Goal: Task Accomplishment & Management: Manage account settings

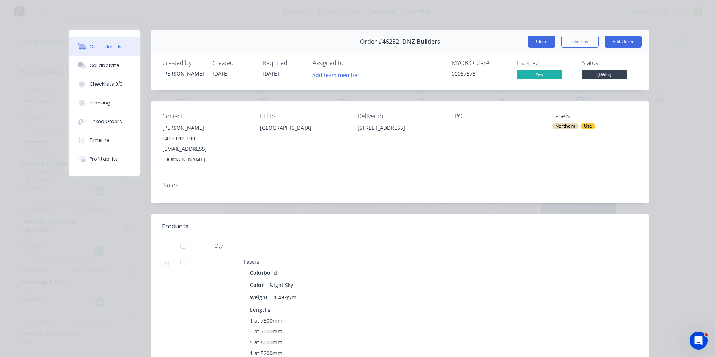
click at [546, 43] on button "Close" at bounding box center [541, 42] width 27 height 12
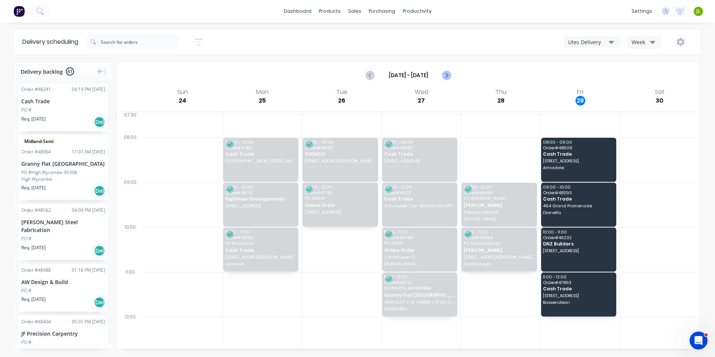
click at [449, 76] on icon "Next page" at bounding box center [446, 75] width 9 height 9
type input "[DATE] - [DATE]"
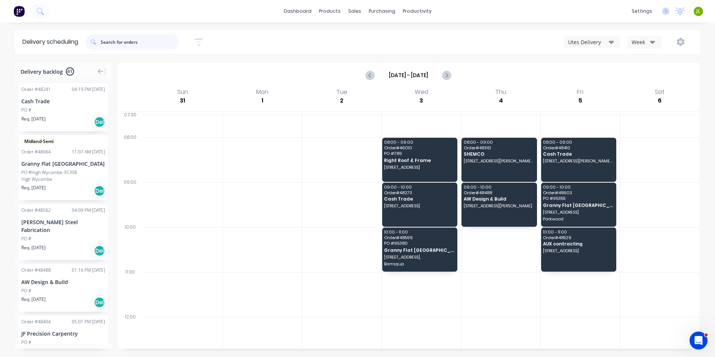
click at [135, 40] on input "text" at bounding box center [140, 41] width 79 height 15
type input "48408"
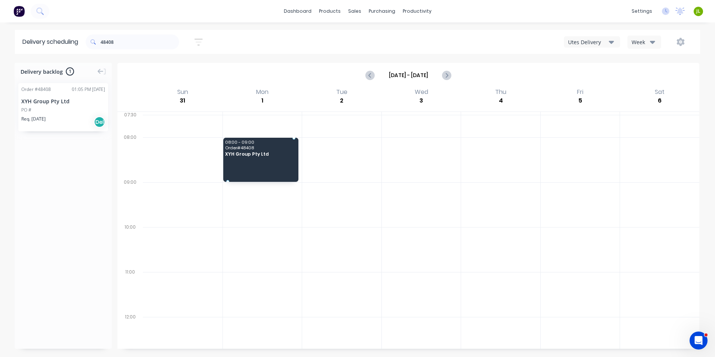
drag, startPoint x: 55, startPoint y: 109, endPoint x: 271, endPoint y: 158, distance: 222.2
click at [357, 174] on div at bounding box center [341, 159] width 79 height 45
click at [358, 174] on div at bounding box center [341, 159] width 79 height 45
click at [359, 174] on div at bounding box center [341, 159] width 79 height 45
click at [108, 223] on div at bounding box center [63, 210] width 97 height 267
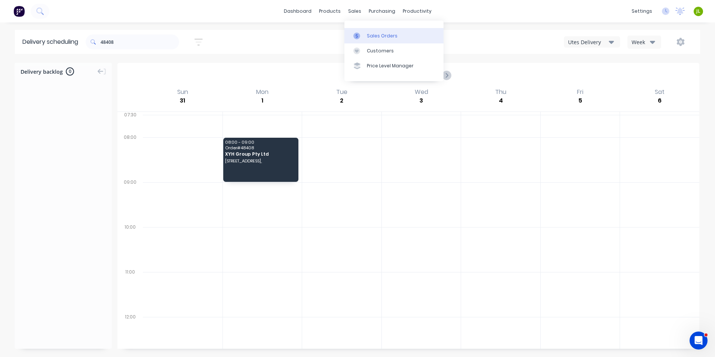
click at [362, 34] on div at bounding box center [358, 36] width 11 height 7
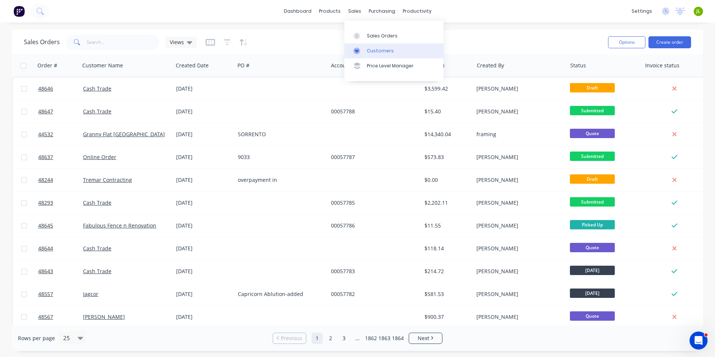
click at [359, 55] on link "Customers" at bounding box center [393, 50] width 99 height 15
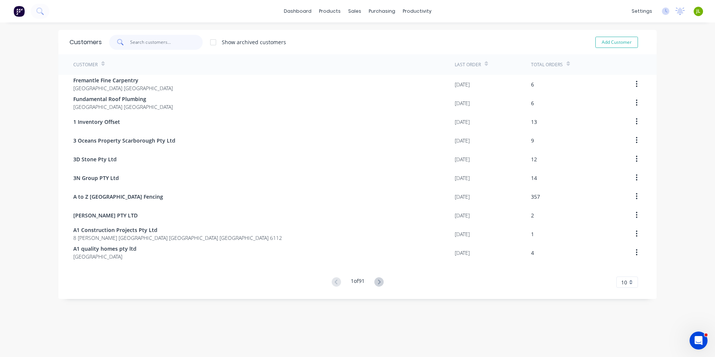
click at [141, 43] on input "text" at bounding box center [166, 42] width 73 height 15
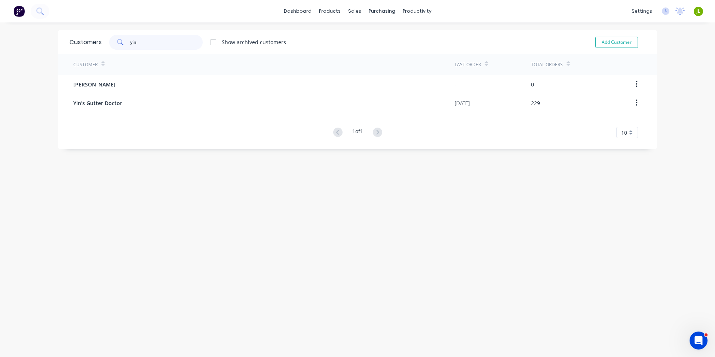
type input "yin"
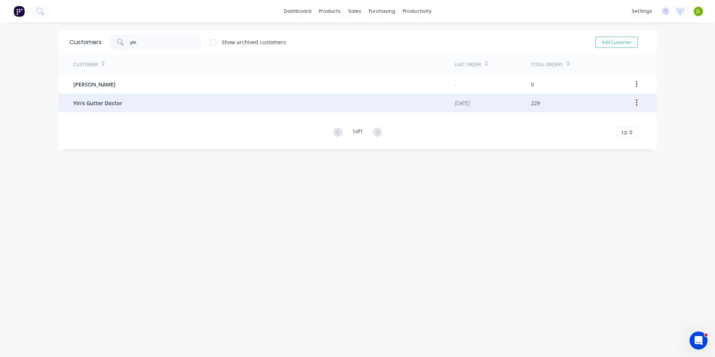
click at [138, 103] on div "Yin's Gutter Doctor" at bounding box center [263, 102] width 381 height 19
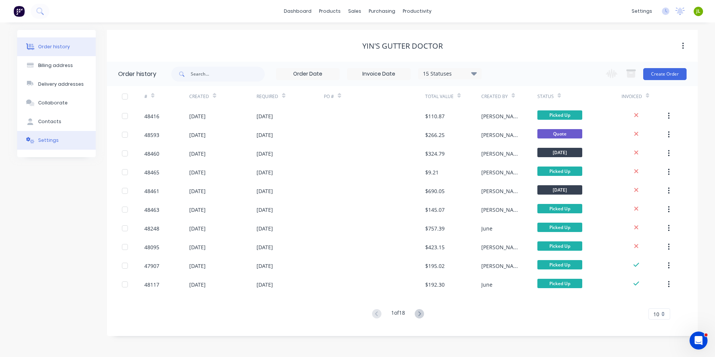
click at [50, 133] on button "Settings" at bounding box center [56, 140] width 79 height 19
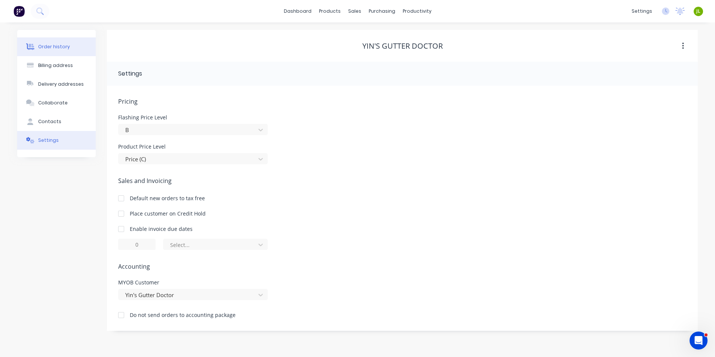
click at [45, 52] on button "Order history" at bounding box center [56, 46] width 79 height 19
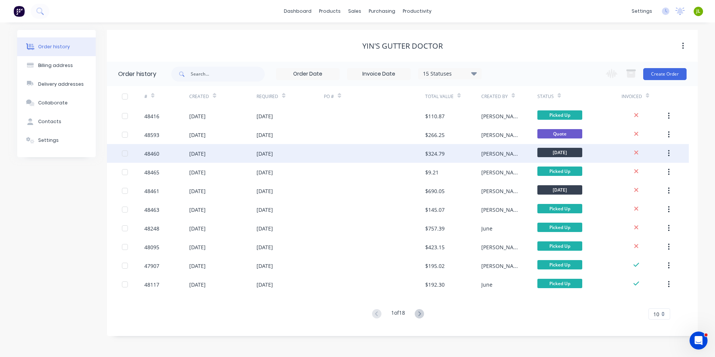
click at [326, 160] on div at bounding box center [374, 153] width 101 height 19
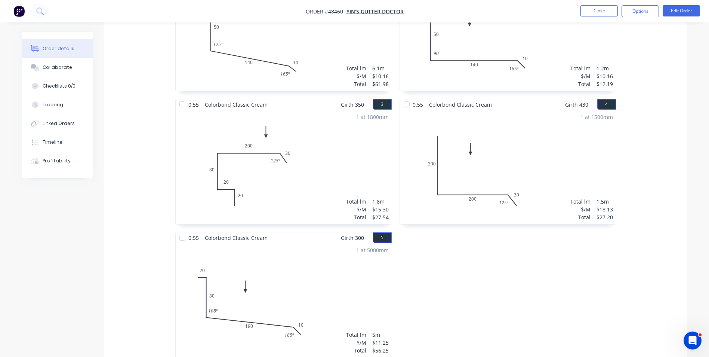
scroll to position [150, 0]
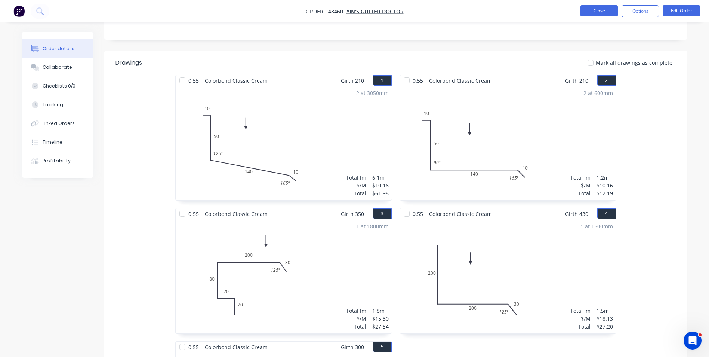
click at [605, 15] on button "Close" at bounding box center [599, 10] width 37 height 11
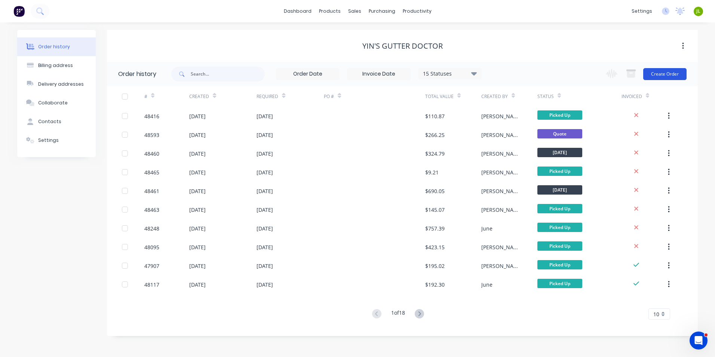
click at [667, 72] on button "Create Order" at bounding box center [664, 74] width 43 height 12
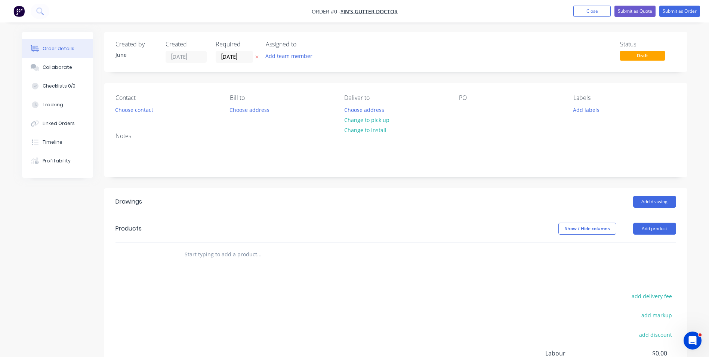
click at [677, 228] on header "Products Show / Hide columns Add product" at bounding box center [395, 228] width 583 height 27
click at [654, 231] on button "Add product" at bounding box center [654, 228] width 43 height 12
click at [634, 248] on div "Product catalogue" at bounding box center [641, 247] width 58 height 11
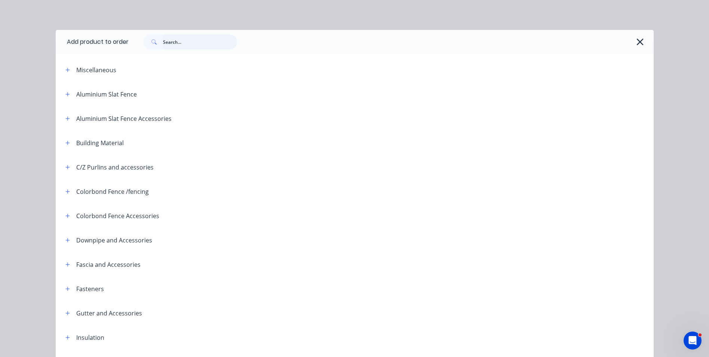
click at [182, 40] on input "text" at bounding box center [200, 41] width 74 height 15
type input "down"
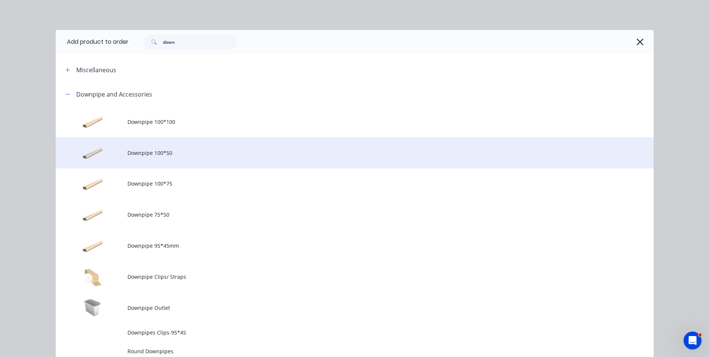
click at [206, 152] on span "Downpipe 100*50" at bounding box center [337, 153] width 421 height 8
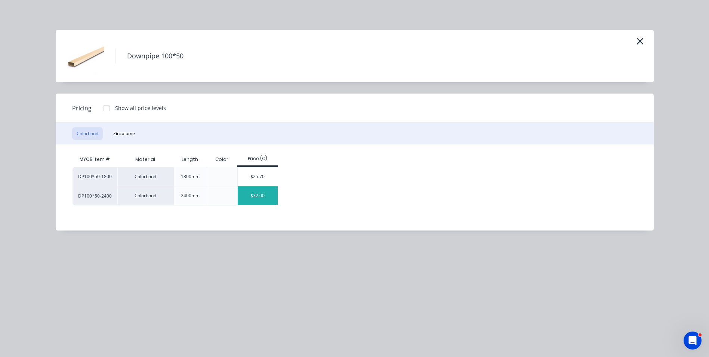
click at [261, 194] on div "$32.00" at bounding box center [258, 195] width 40 height 19
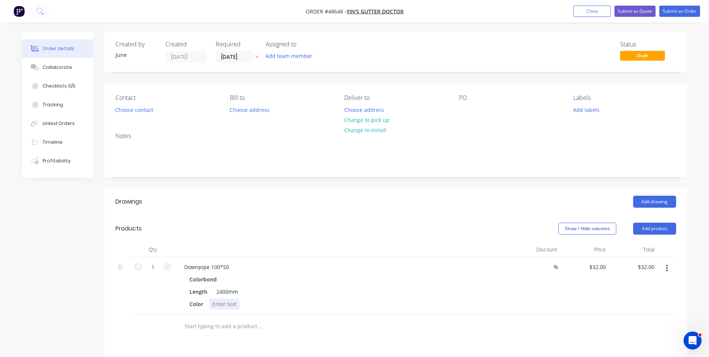
click at [220, 302] on div at bounding box center [224, 303] width 30 height 11
click at [443, 303] on div "Color surfmist" at bounding box center [342, 303] width 311 height 11
click at [355, 119] on button "Change to pick up" at bounding box center [366, 120] width 53 height 10
click at [125, 106] on button "Choose contact" at bounding box center [134, 109] width 46 height 10
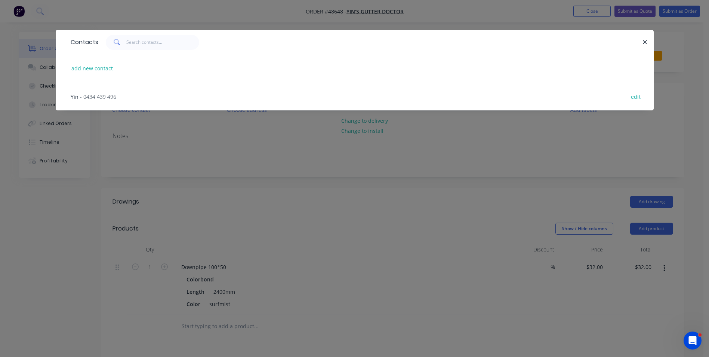
click at [105, 98] on span "- 0434 439 496" at bounding box center [98, 96] width 36 height 7
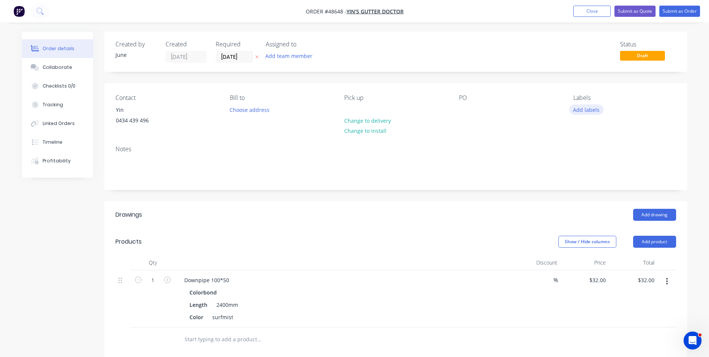
click at [585, 107] on button "Add labels" at bounding box center [586, 109] width 34 height 10
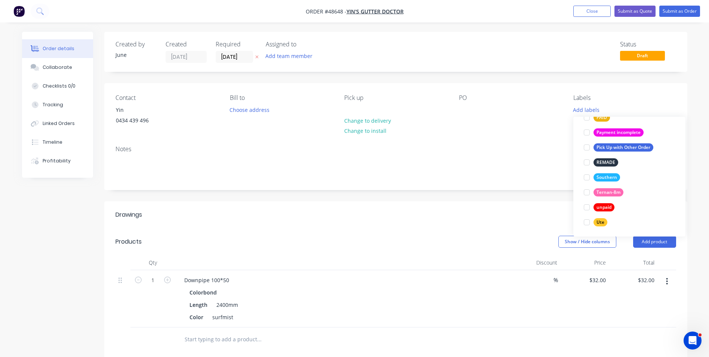
scroll to position [209, 0]
click at [600, 202] on button "unpaid" at bounding box center [599, 206] width 37 height 10
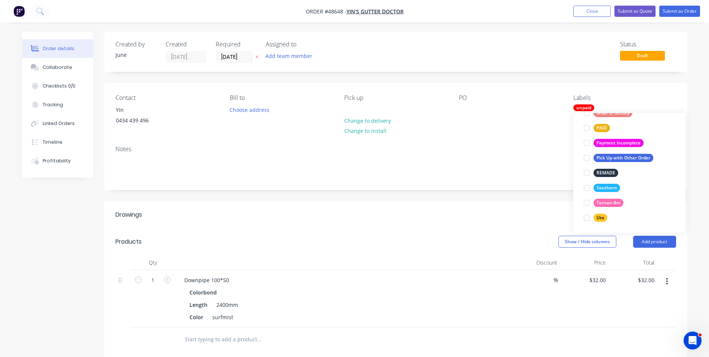
scroll to position [0, 0]
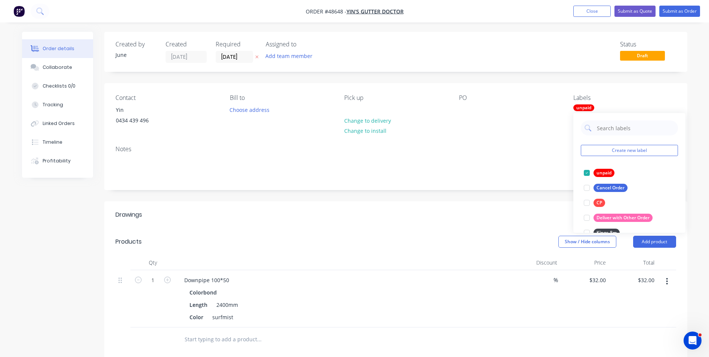
click at [516, 147] on div "Notes" at bounding box center [396, 148] width 561 height 7
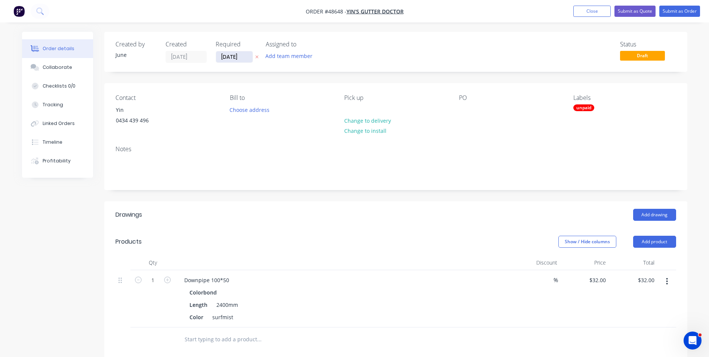
click at [235, 53] on input "[DATE]" at bounding box center [234, 56] width 37 height 11
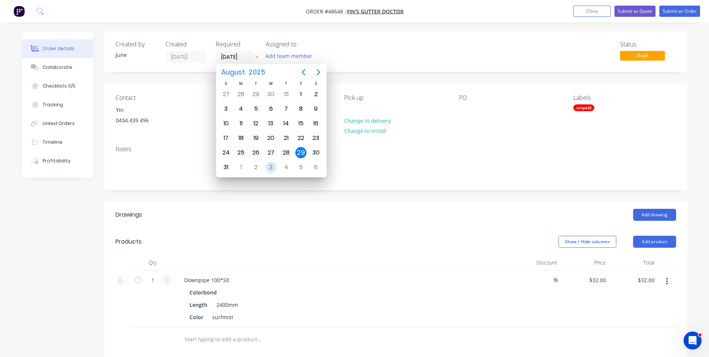
click at [272, 168] on div "3" at bounding box center [270, 167] width 11 height 11
type input "[DATE]"
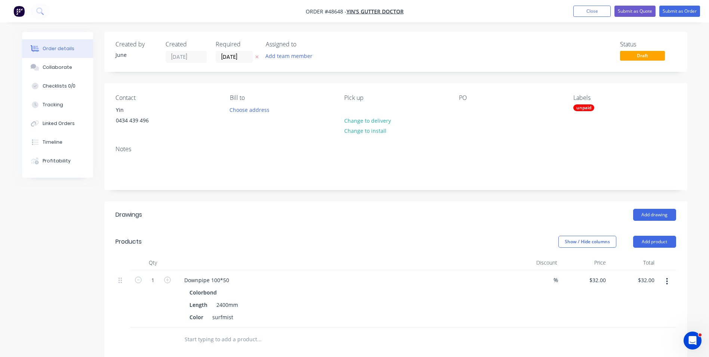
click at [377, 39] on div "Created by June Created [DATE] Required [DATE] Assigned to Add team member Stat…" at bounding box center [395, 52] width 583 height 40
click at [671, 9] on button "Submit as Order" at bounding box center [680, 11] width 41 height 11
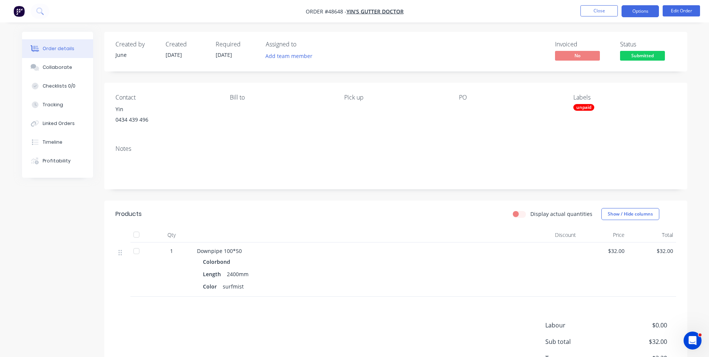
click at [634, 16] on button "Options" at bounding box center [640, 11] width 37 height 12
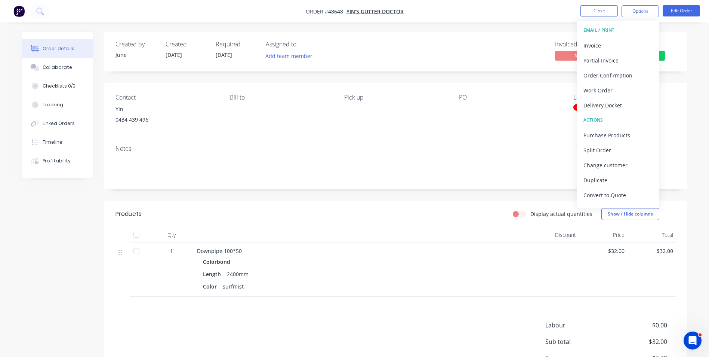
click at [630, 23] on button "EMAIL / PRINT" at bounding box center [618, 30] width 82 height 15
click at [622, 41] on div "Invoice" at bounding box center [618, 45] width 69 height 11
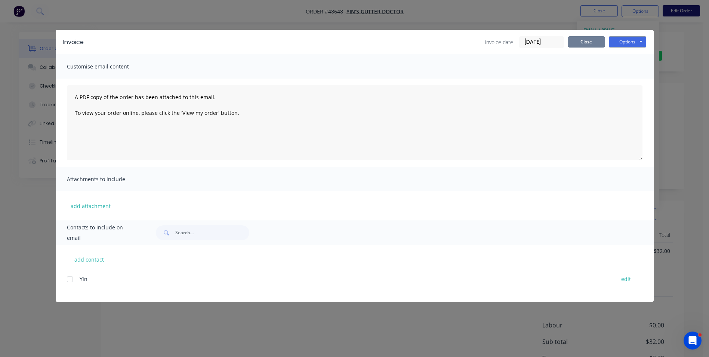
drag, startPoint x: 590, startPoint y: 43, endPoint x: 674, endPoint y: 6, distance: 92.4
click at [594, 40] on button "Close" at bounding box center [586, 41] width 37 height 11
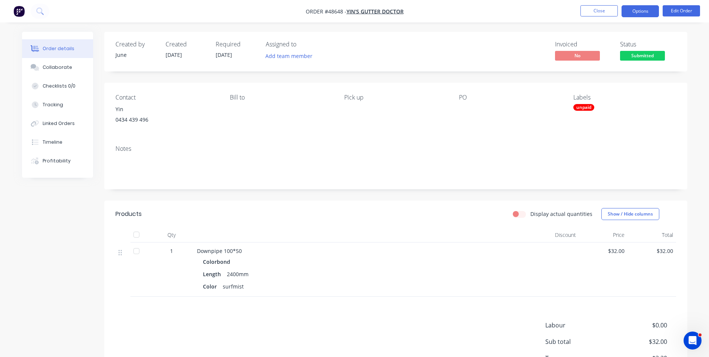
click at [635, 10] on button "Options" at bounding box center [640, 11] width 37 height 12
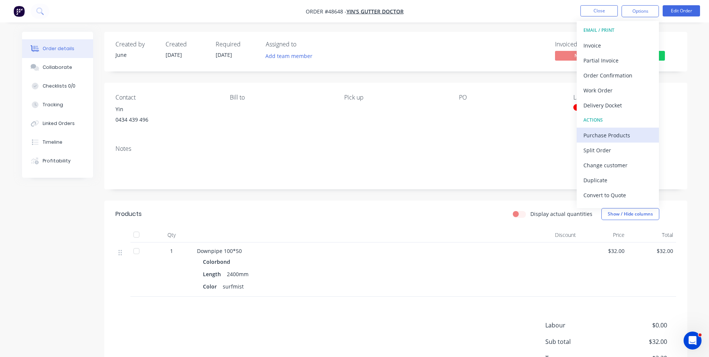
click at [616, 136] on div "Purchase Products" at bounding box center [618, 135] width 69 height 11
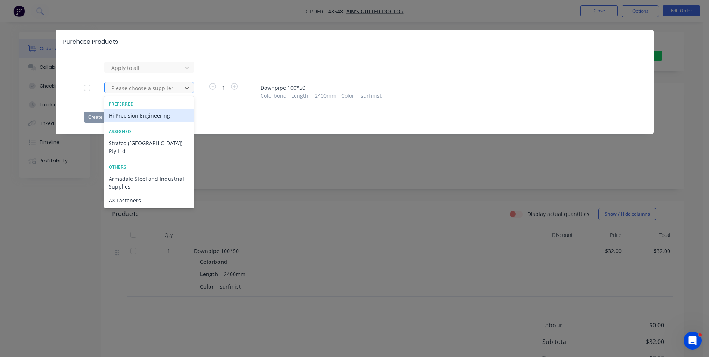
click at [150, 88] on div at bounding box center [144, 87] width 67 height 9
click at [154, 115] on div "Hi Precision Engineering" at bounding box center [149, 115] width 90 height 14
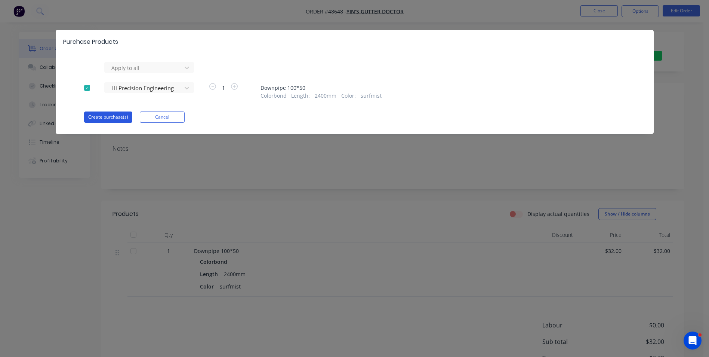
click at [116, 118] on button "Create purchase(s)" at bounding box center [108, 116] width 48 height 11
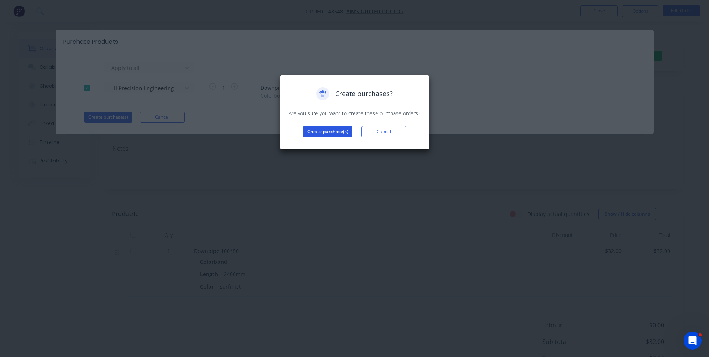
click at [342, 133] on button "Create purchase(s)" at bounding box center [327, 131] width 49 height 11
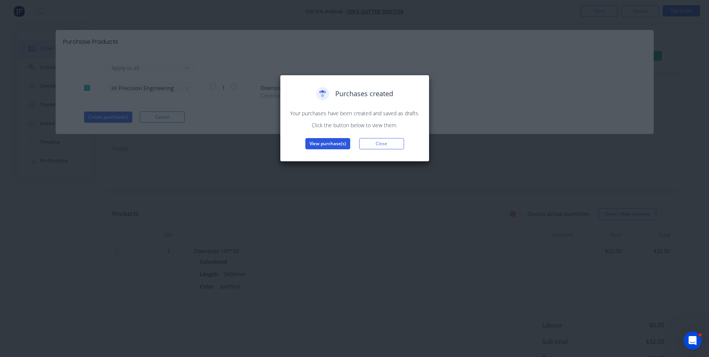
click at [344, 143] on button "View purchase(s)" at bounding box center [327, 143] width 45 height 11
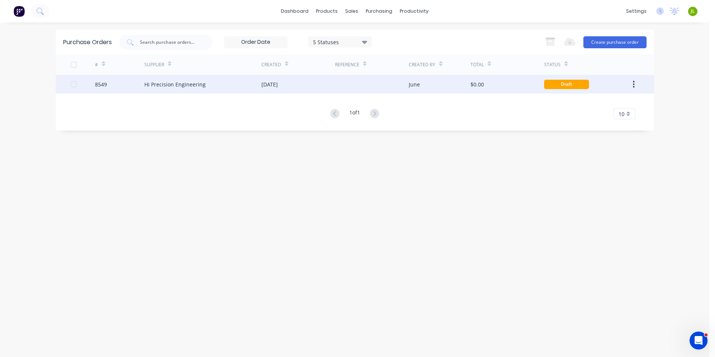
click at [480, 83] on div "$0.00" at bounding box center [476, 84] width 13 height 8
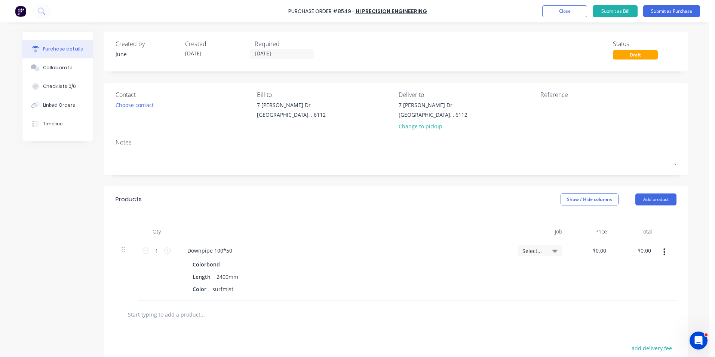
click at [255, 42] on div "Required" at bounding box center [287, 43] width 64 height 9
click at [255, 55] on input "[DATE]" at bounding box center [282, 53] width 63 height 9
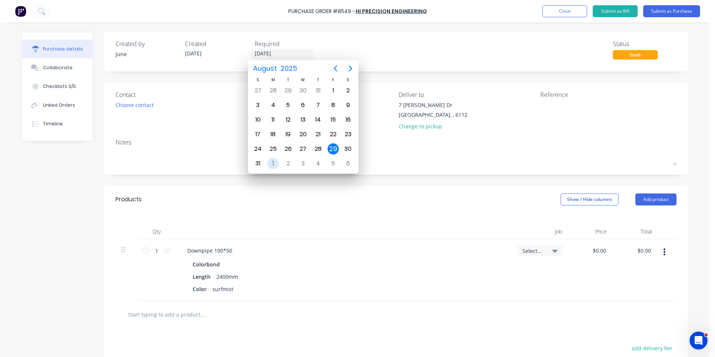
click at [274, 163] on div "1" at bounding box center [272, 163] width 11 height 11
type input "[DATE]"
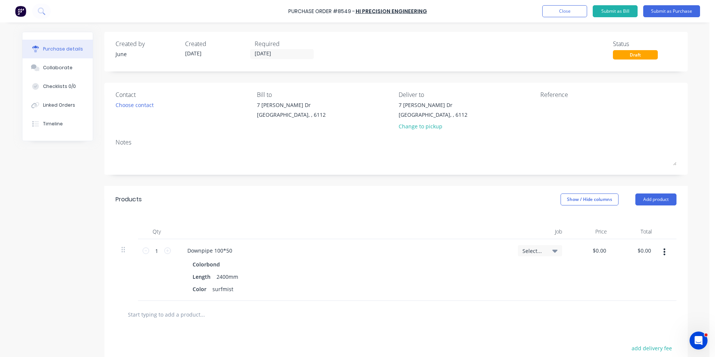
click at [440, 56] on div "Created by June Created [DATE] Required [DATE] Status Draft" at bounding box center [396, 49] width 561 height 20
click at [427, 128] on div "Change to pickup" at bounding box center [433, 126] width 69 height 8
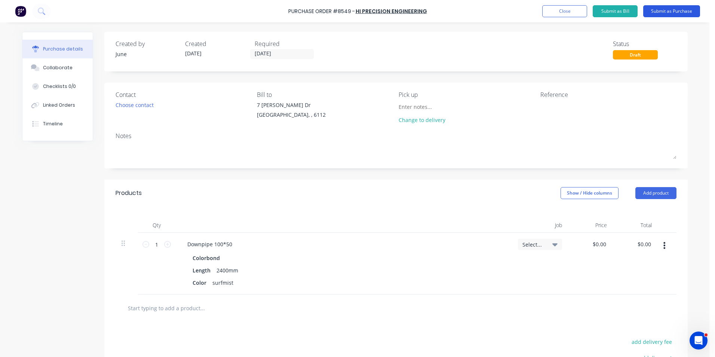
click at [659, 14] on button "Submit as Purchase" at bounding box center [671, 11] width 57 height 12
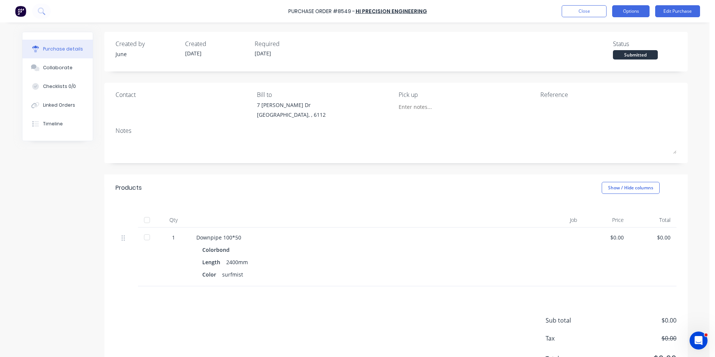
click at [628, 13] on button "Options" at bounding box center [630, 11] width 37 height 12
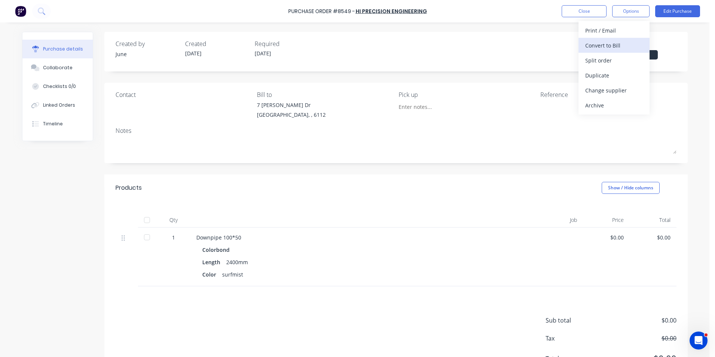
click at [615, 39] on button "Convert to Bill" at bounding box center [613, 45] width 71 height 15
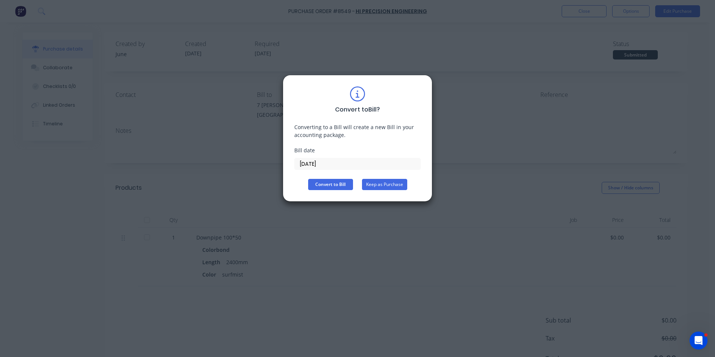
click at [390, 184] on button "Keep as Purchase" at bounding box center [384, 184] width 45 height 11
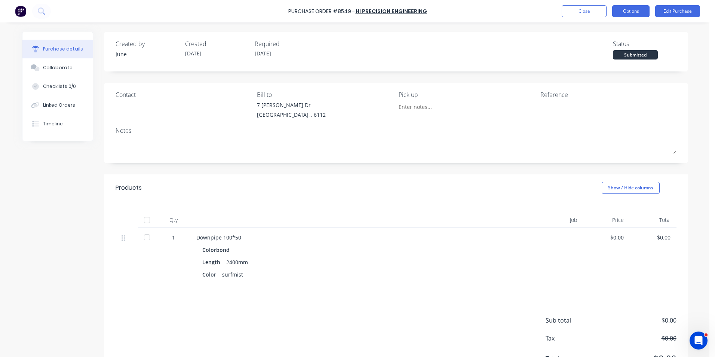
click at [633, 10] on button "Options" at bounding box center [630, 11] width 37 height 12
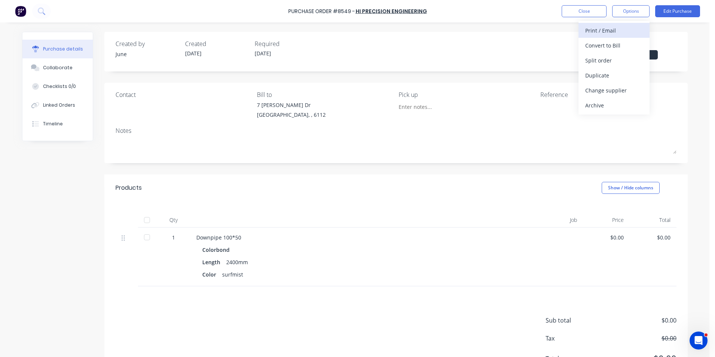
click at [621, 34] on div "Print / Email" at bounding box center [614, 30] width 58 height 11
click at [610, 60] on div "Without pricing" at bounding box center [614, 60] width 58 height 11
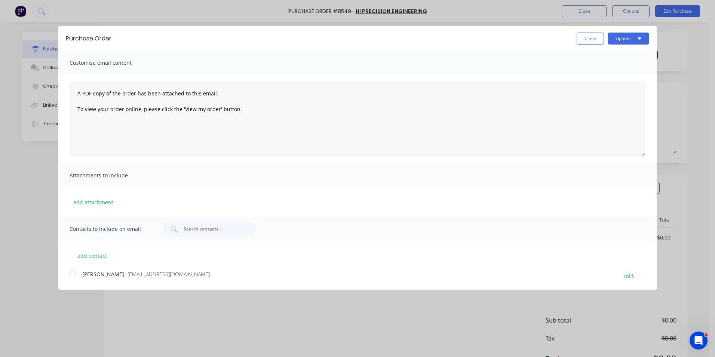
click at [73, 276] on div at bounding box center [72, 272] width 15 height 15
click at [624, 39] on button "Options" at bounding box center [629, 39] width 42 height 12
click at [615, 73] on div "Email" at bounding box center [614, 72] width 58 height 11
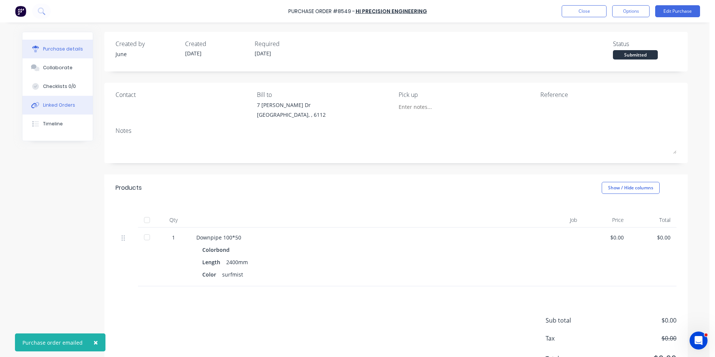
click at [61, 105] on div "Linked Orders" at bounding box center [59, 105] width 32 height 7
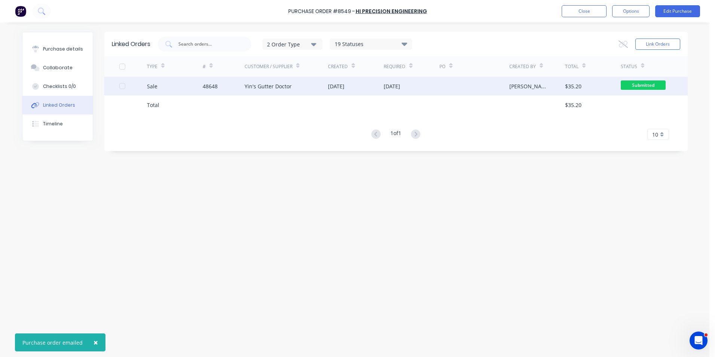
click at [393, 95] on div "[DATE]" at bounding box center [412, 86] width 56 height 19
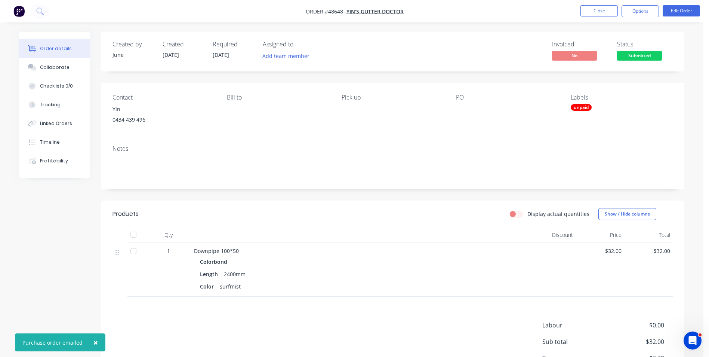
click at [637, 12] on button "Options" at bounding box center [640, 11] width 37 height 12
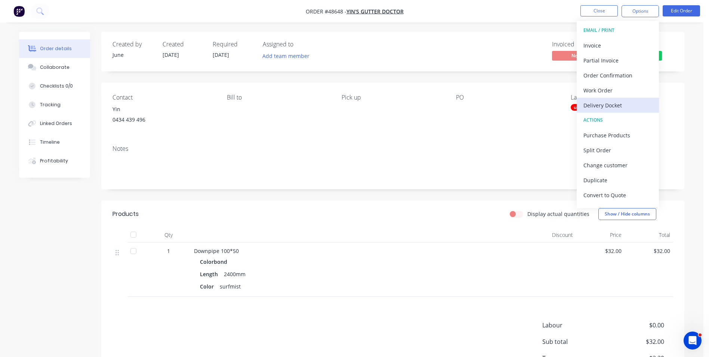
click at [607, 100] on div "Delivery Docket" at bounding box center [618, 105] width 69 height 11
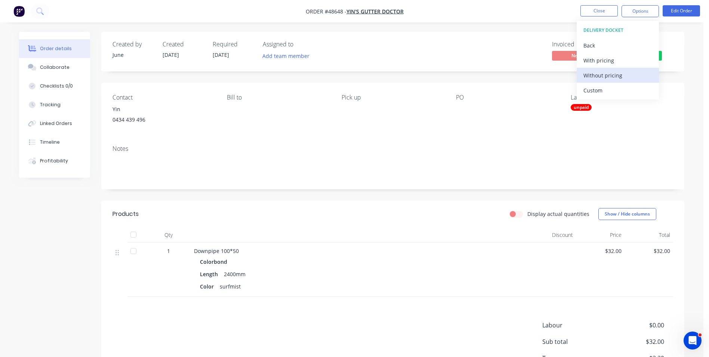
click at [603, 76] on div "Without pricing" at bounding box center [618, 75] width 69 height 11
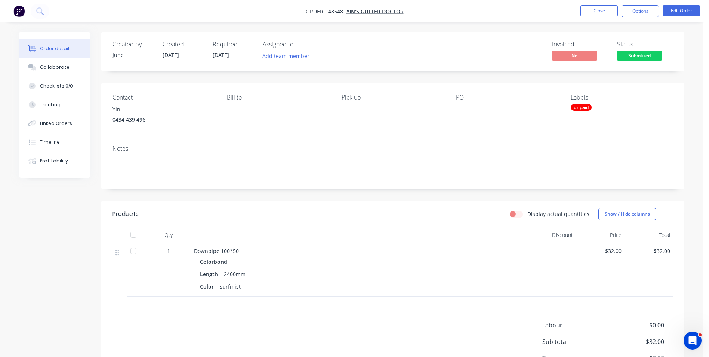
drag, startPoint x: 471, startPoint y: 36, endPoint x: 614, endPoint y: 18, distance: 143.5
click at [473, 36] on div "Created by June Created [DATE] Required [DATE] Assigned to Add team member Invo…" at bounding box center [392, 52] width 583 height 40
click at [593, 14] on button "Close" at bounding box center [599, 10] width 37 height 11
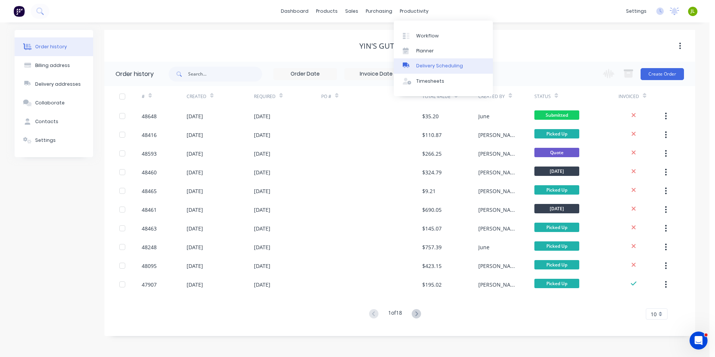
click at [417, 63] on div "Delivery Scheduling" at bounding box center [439, 65] width 47 height 7
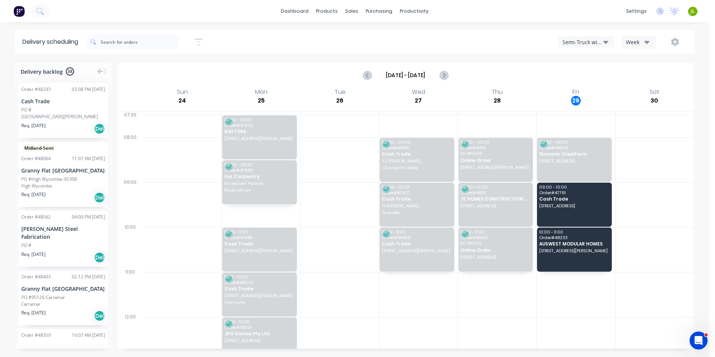
click at [594, 44] on div "Semi-Truck with Hiab" at bounding box center [582, 42] width 41 height 8
click at [593, 91] on div "Utes Delivery" at bounding box center [596, 90] width 74 height 15
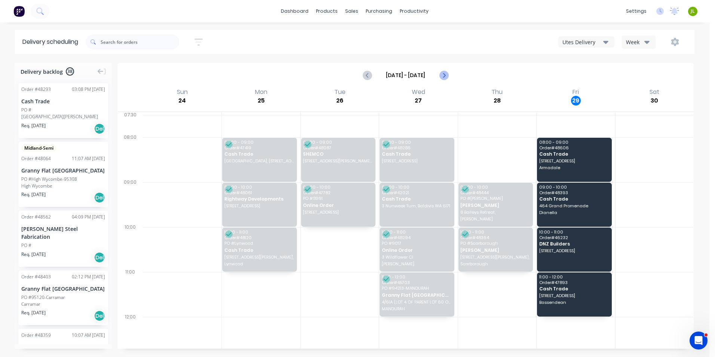
click at [443, 78] on icon "Next page" at bounding box center [443, 75] width 9 height 9
type input "[DATE] - [DATE]"
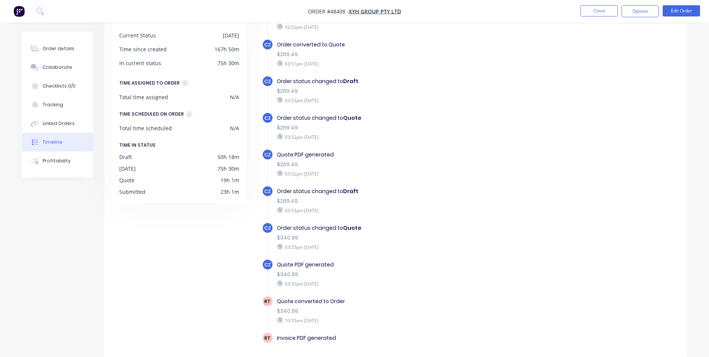
scroll to position [373, 0]
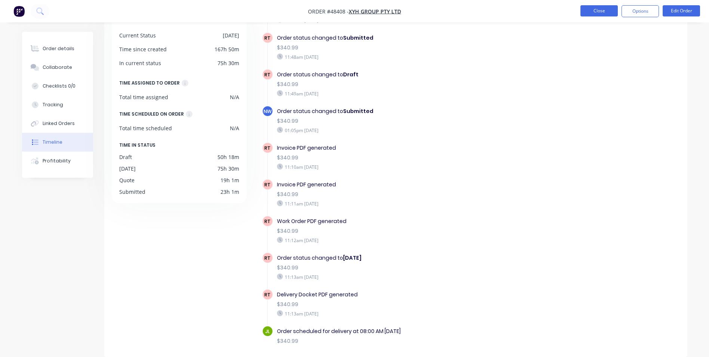
click at [595, 12] on button "Close" at bounding box center [599, 10] width 37 height 11
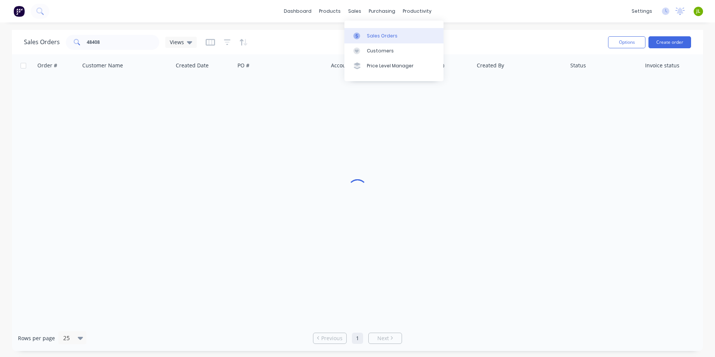
click at [390, 38] on div "Sales Orders" at bounding box center [382, 36] width 31 height 7
drag, startPoint x: 102, startPoint y: 39, endPoint x: 64, endPoint y: 50, distance: 39.8
click at [64, 50] on div "Sales Orders 48408 Views" at bounding box center [313, 42] width 578 height 18
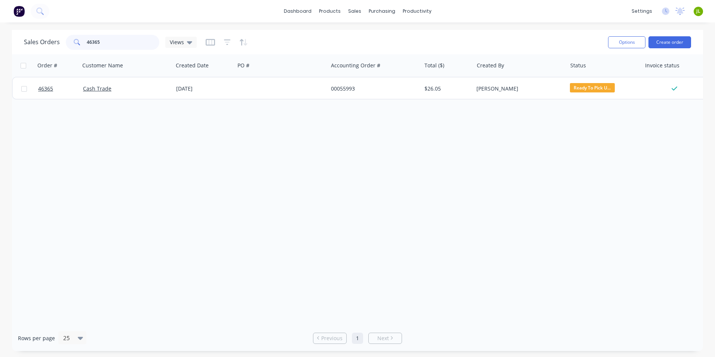
drag, startPoint x: 107, startPoint y: 40, endPoint x: 59, endPoint y: 43, distance: 48.3
click at [59, 43] on div "Sales Orders 46365 Views" at bounding box center [110, 42] width 173 height 15
type input "46179"
